Goal: Information Seeking & Learning: Learn about a topic

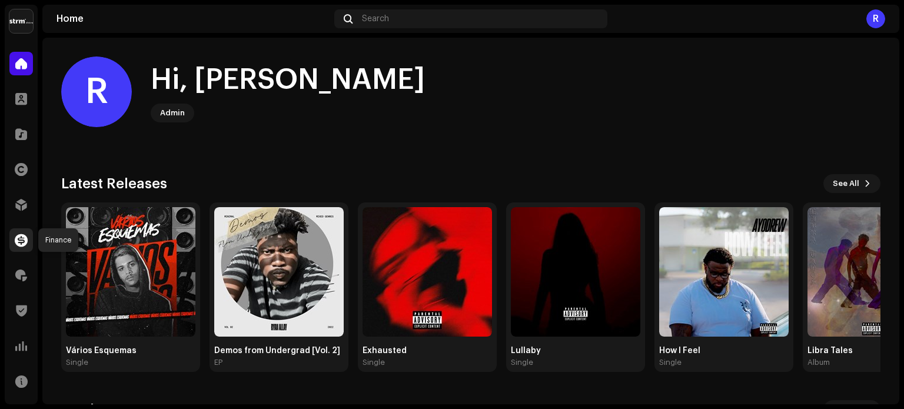
click at [17, 239] on span at bounding box center [21, 239] width 13 height 9
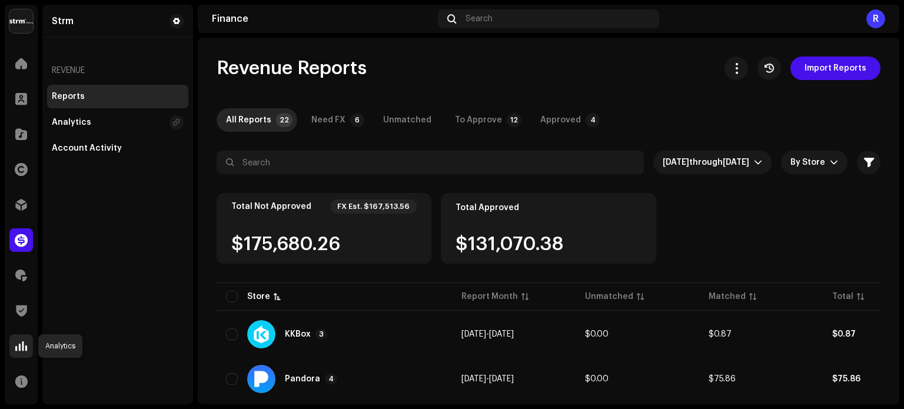
click at [19, 350] on span at bounding box center [21, 345] width 12 height 9
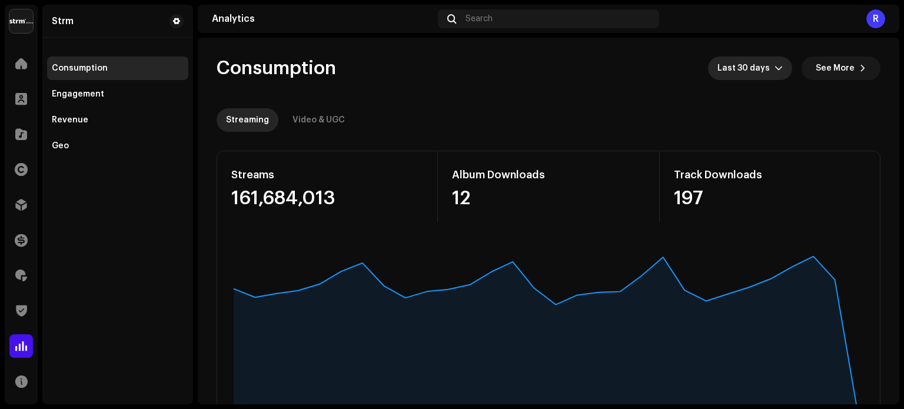
click at [754, 72] on span "Last 30 days" at bounding box center [746, 69] width 57 height 24
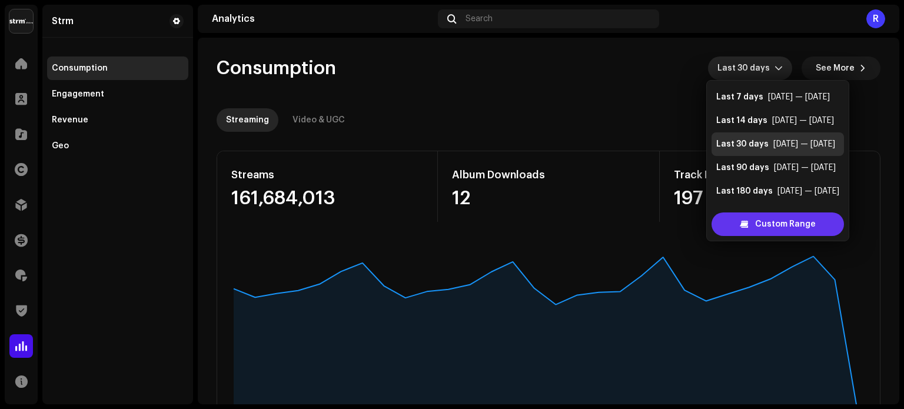
scroll to position [19, 0]
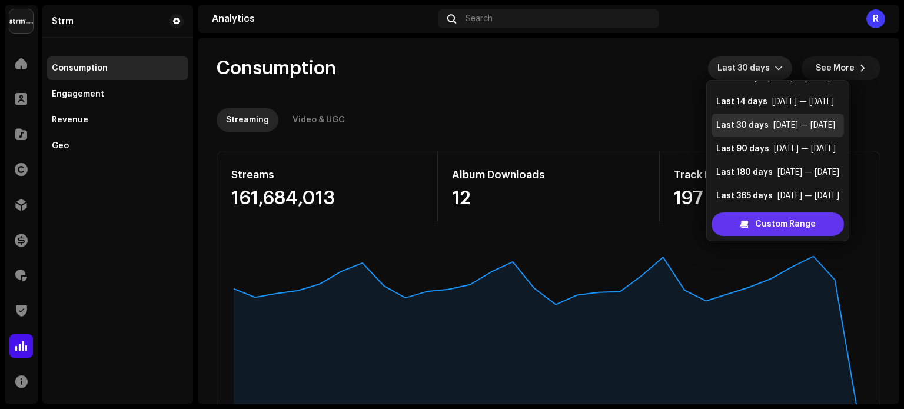
click at [761, 224] on span "Custom Range" at bounding box center [785, 225] width 61 height 24
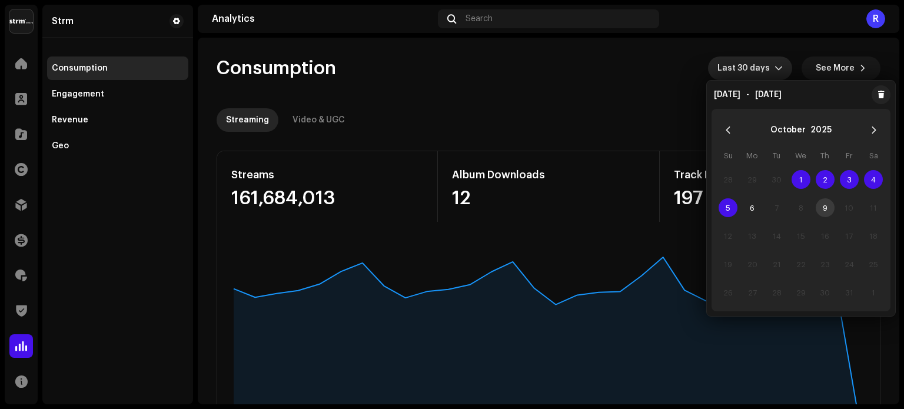
click at [755, 65] on span "Last 30 days" at bounding box center [746, 69] width 57 height 24
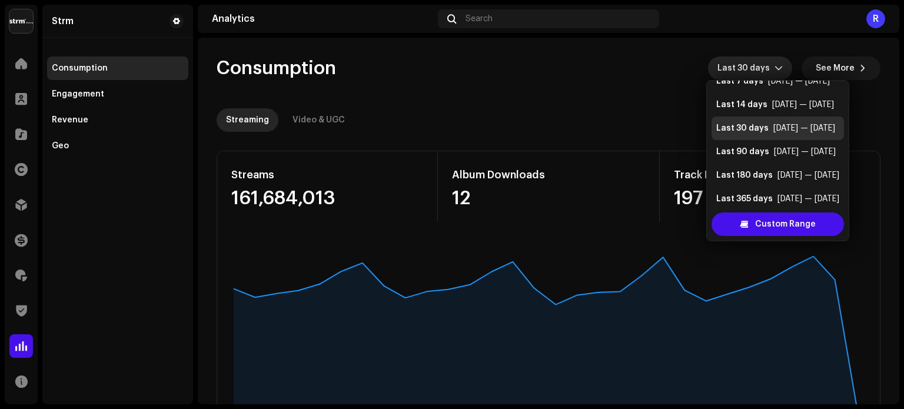
scroll to position [24, 0]
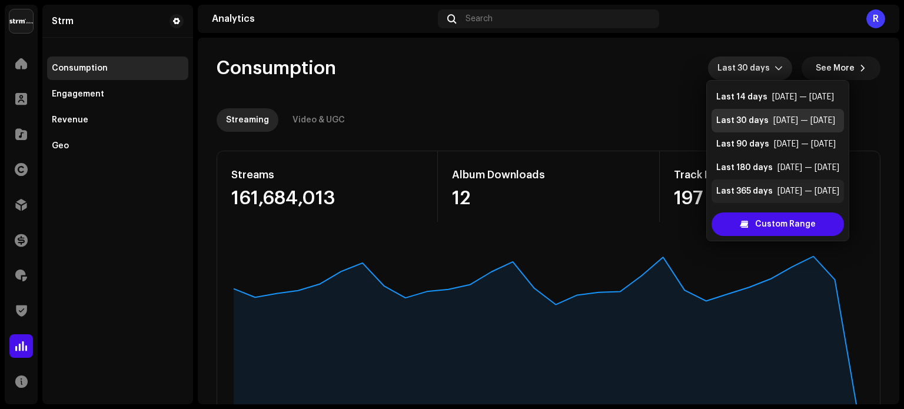
click at [768, 191] on div "Last 365 days" at bounding box center [744, 191] width 57 height 12
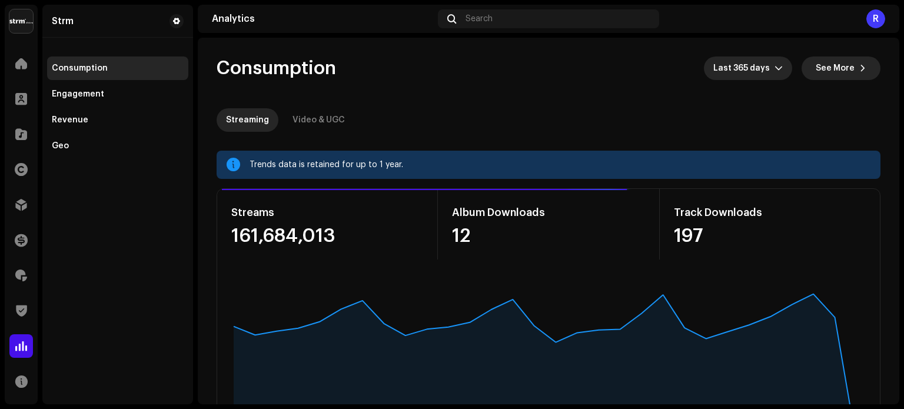
click at [842, 68] on span "See More" at bounding box center [835, 69] width 39 height 24
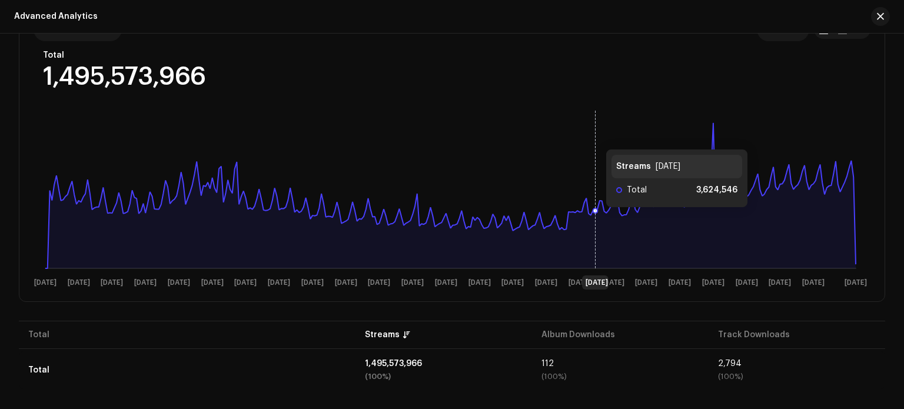
scroll to position [26, 0]
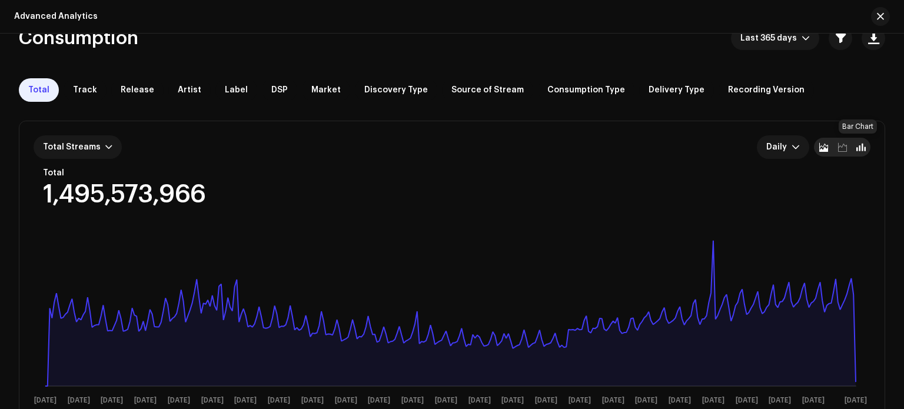
click at [857, 150] on span at bounding box center [861, 146] width 9 height 9
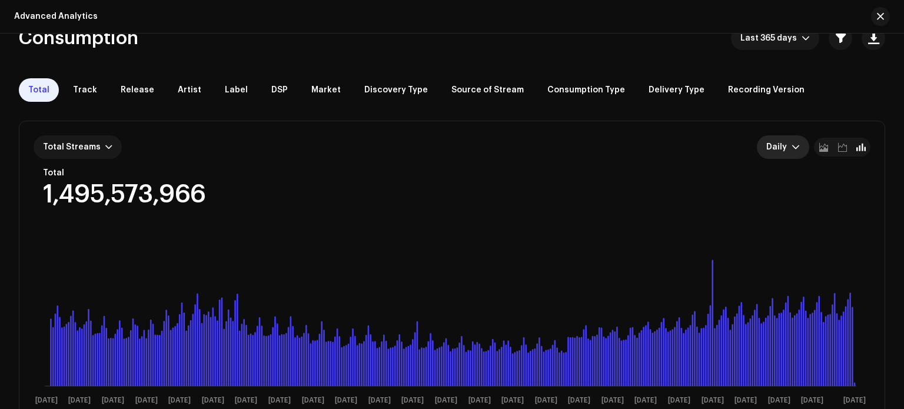
click at [787, 144] on span "Daily" at bounding box center [779, 147] width 25 height 24
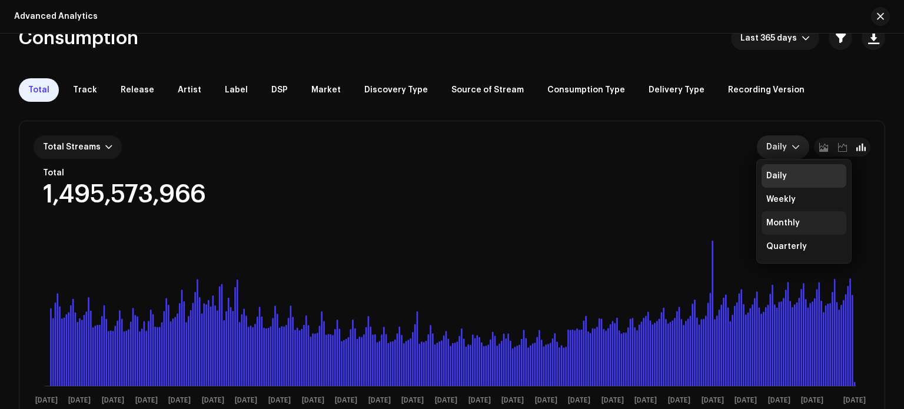
click at [794, 225] on div "Monthly" at bounding box center [784, 223] width 34 height 12
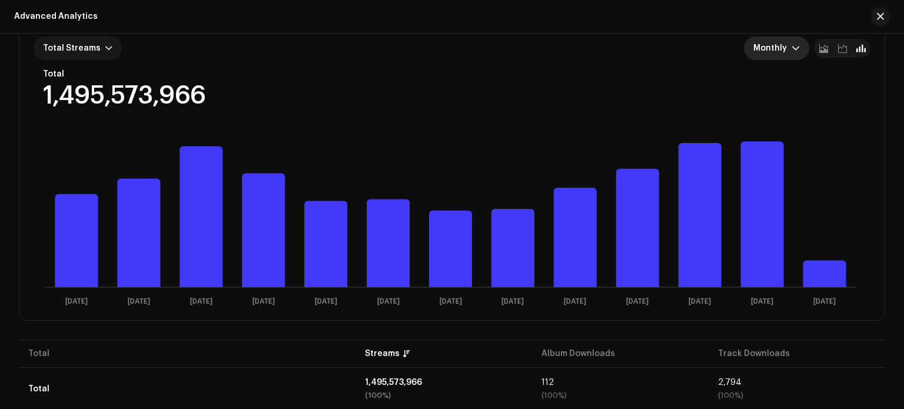
scroll to position [144, 0]
